Goal: Information Seeking & Learning: Find specific fact

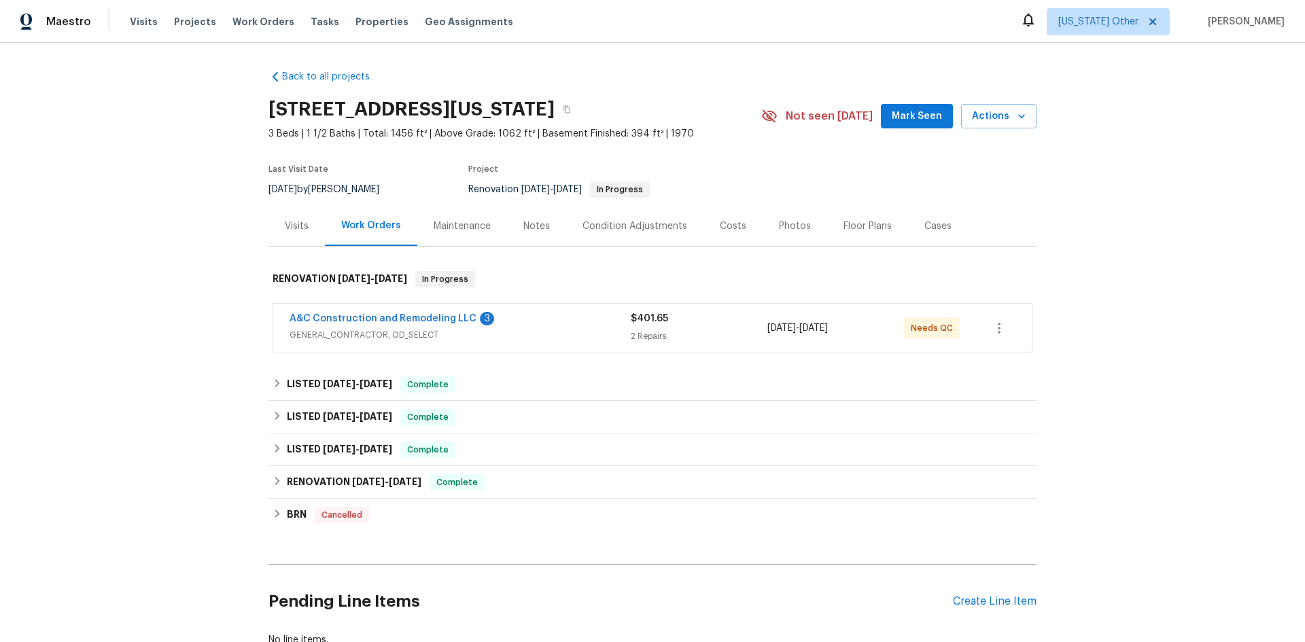
click at [461, 223] on div "Maintenance" at bounding box center [462, 227] width 57 height 14
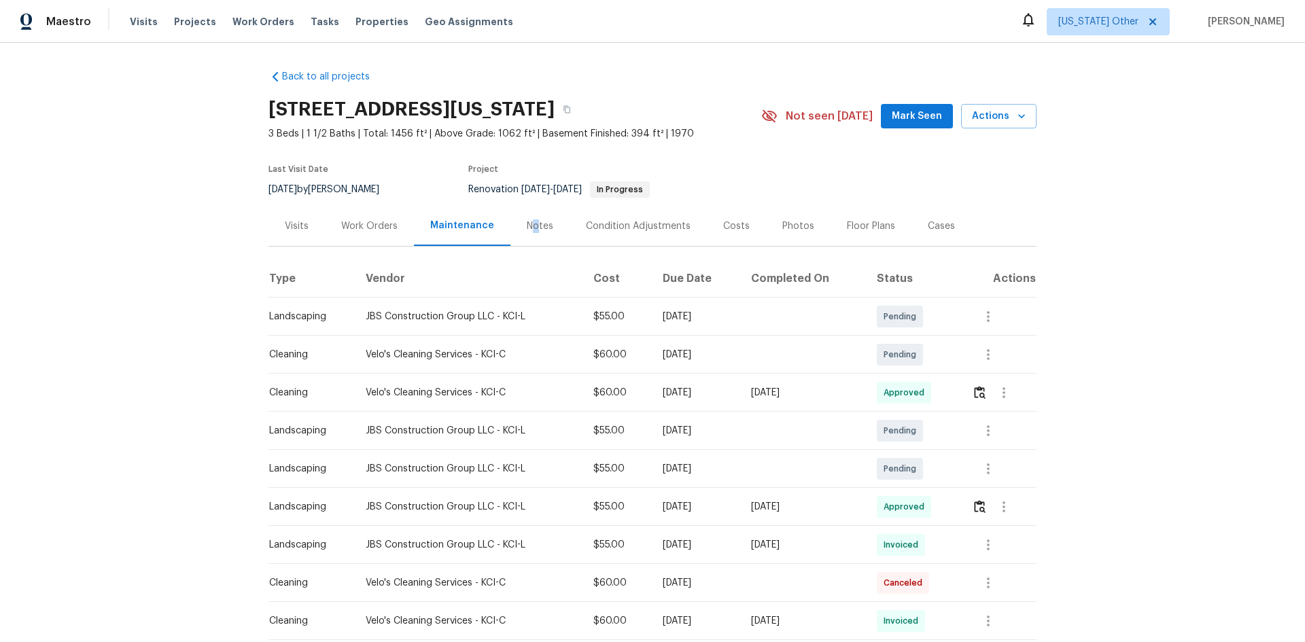
click at [527, 228] on div "Notes" at bounding box center [540, 227] width 27 height 14
click at [534, 227] on div "Notes" at bounding box center [540, 227] width 27 height 14
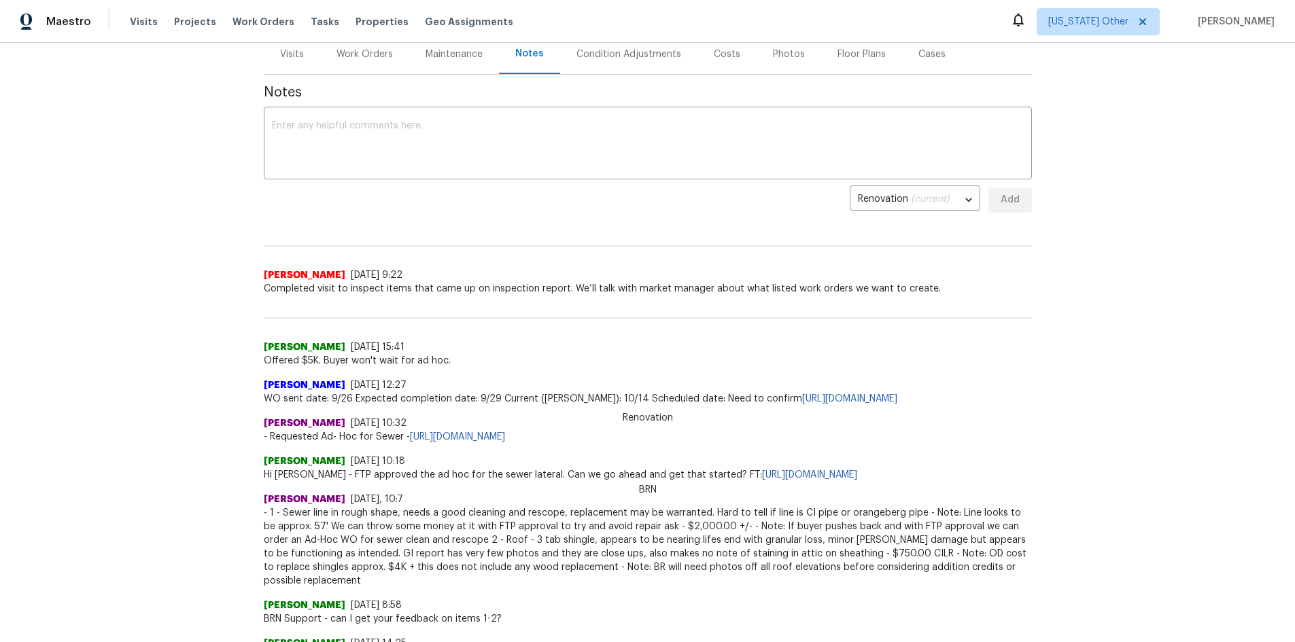
scroll to position [204, 0]
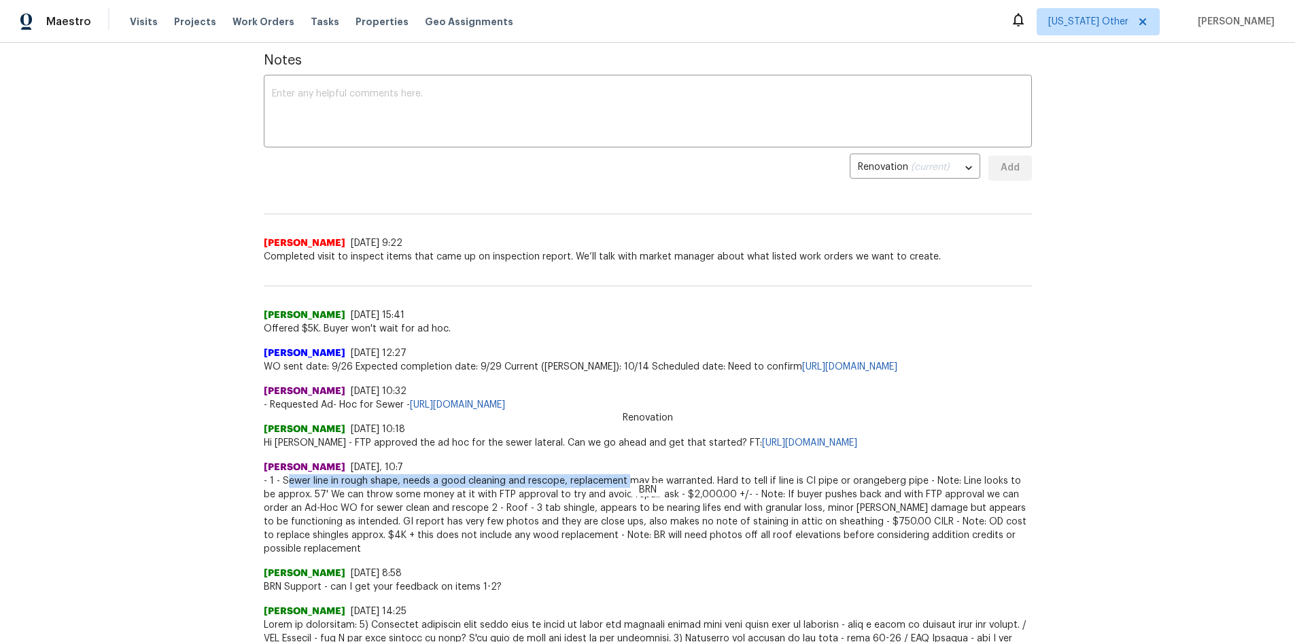
drag, startPoint x: 279, startPoint y: 479, endPoint x: 617, endPoint y: 476, distance: 337.8
click at [619, 479] on span "- 1 - Sewer line in rough shape, needs a good cleaning and rescope, replacement…" at bounding box center [648, 515] width 768 height 82
copy span "[PERSON_NAME] line in rough shape, needs a good cleaning and rescope, replaceme…"
